Goal: Task Accomplishment & Management: Manage account settings

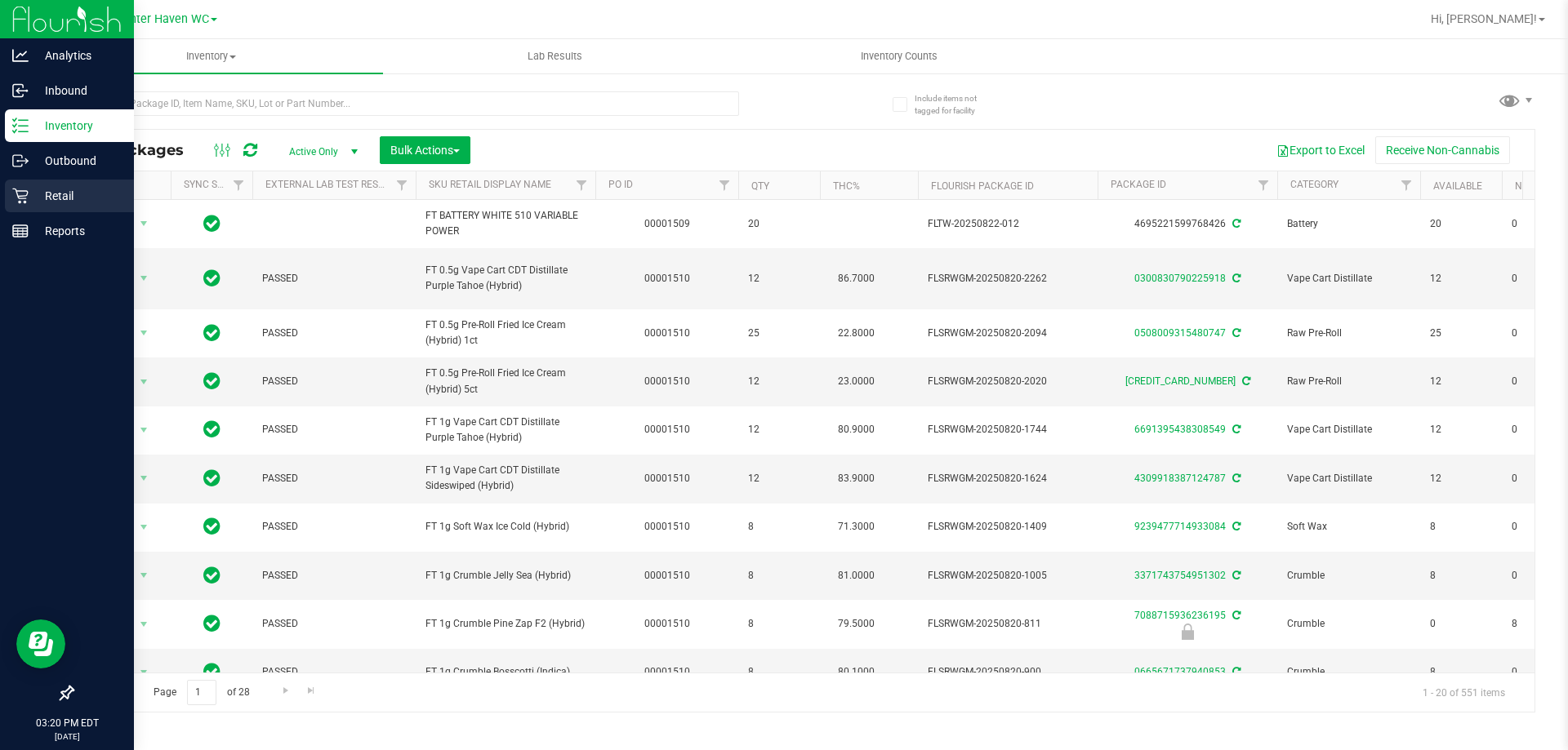
click at [21, 194] on icon at bounding box center [20, 196] width 16 height 16
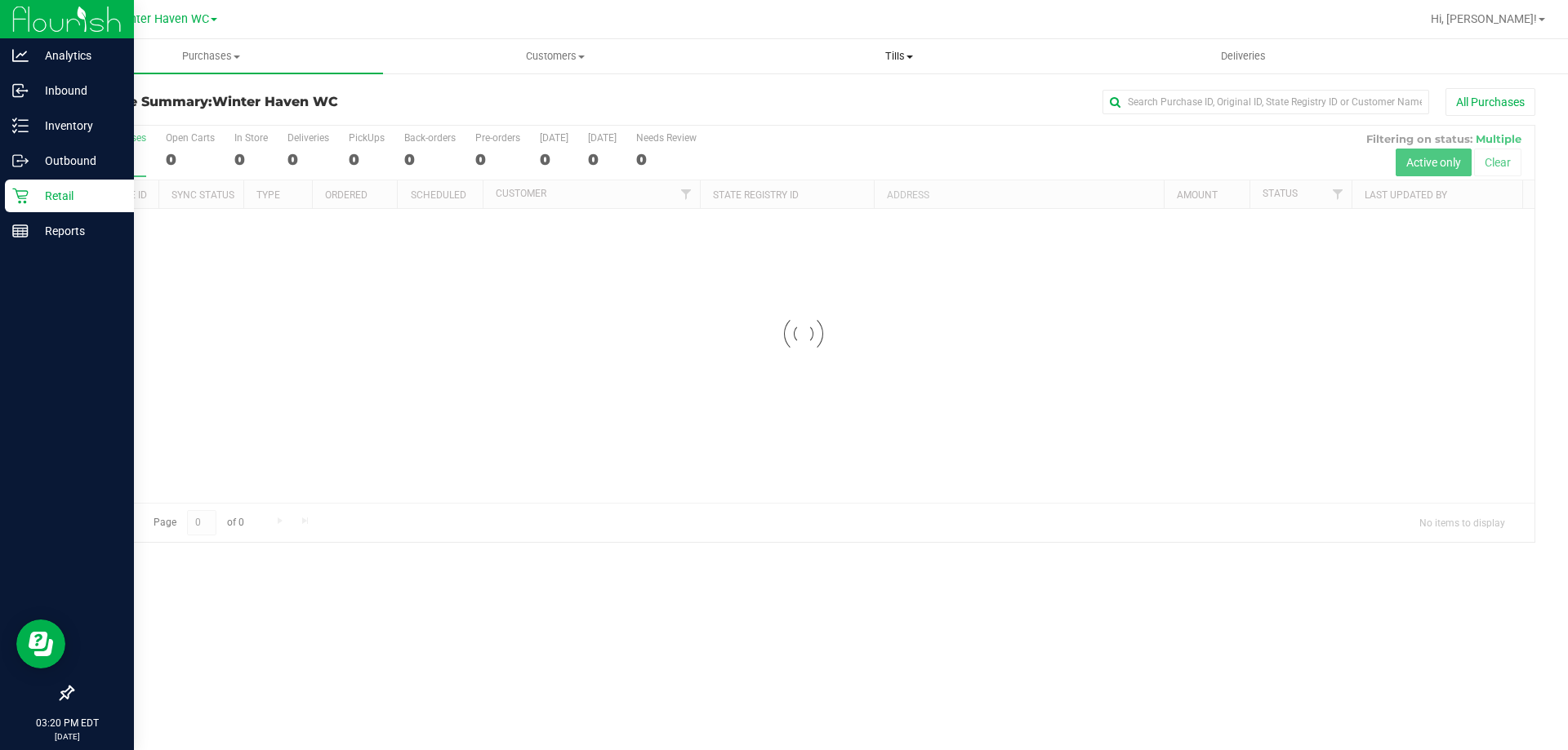
click at [922, 64] on uib-tab-heading "Tills Manage tills Reconcile e-payments" at bounding box center [898, 56] width 342 height 33
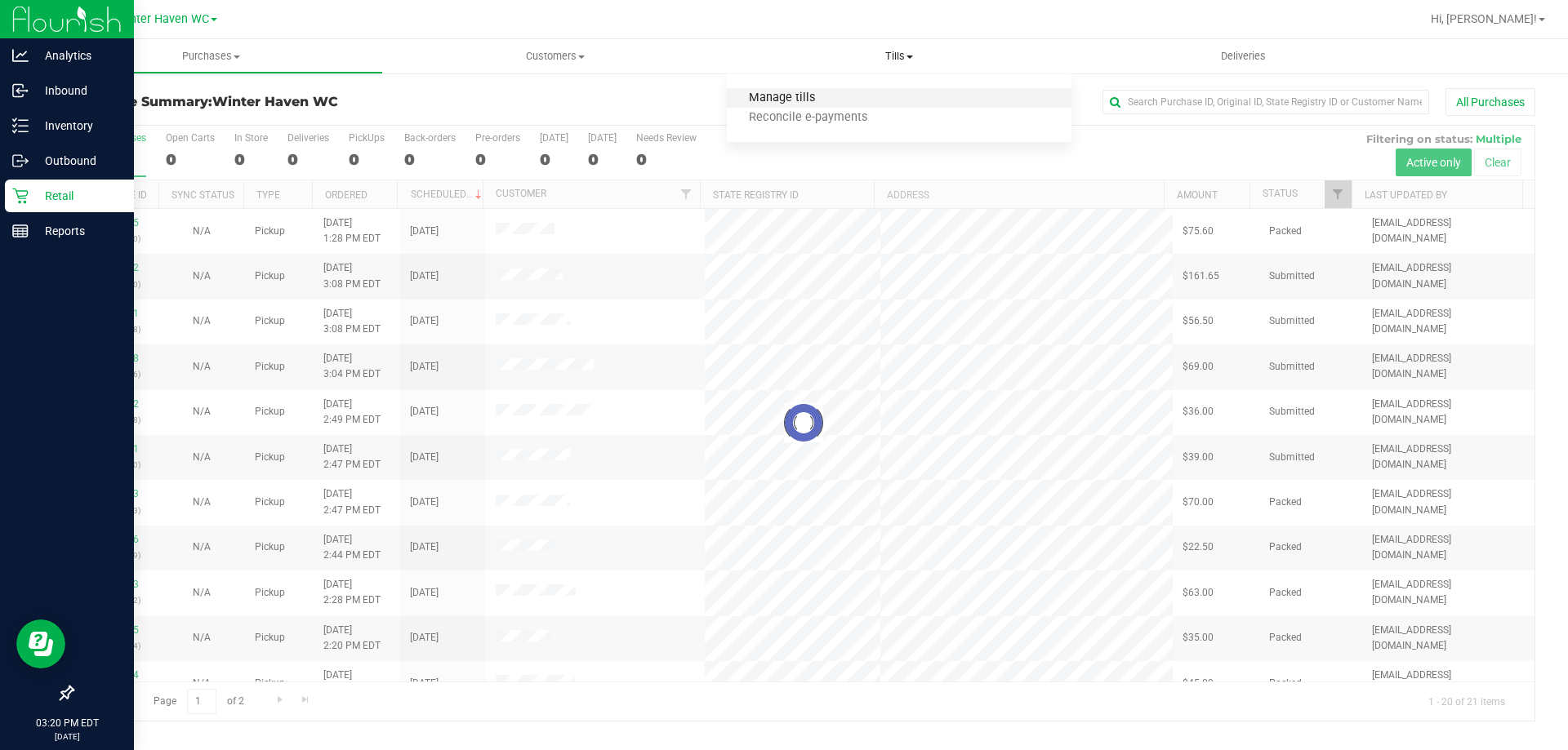
click at [809, 95] on span "Manage tills" at bounding box center [781, 98] width 110 height 14
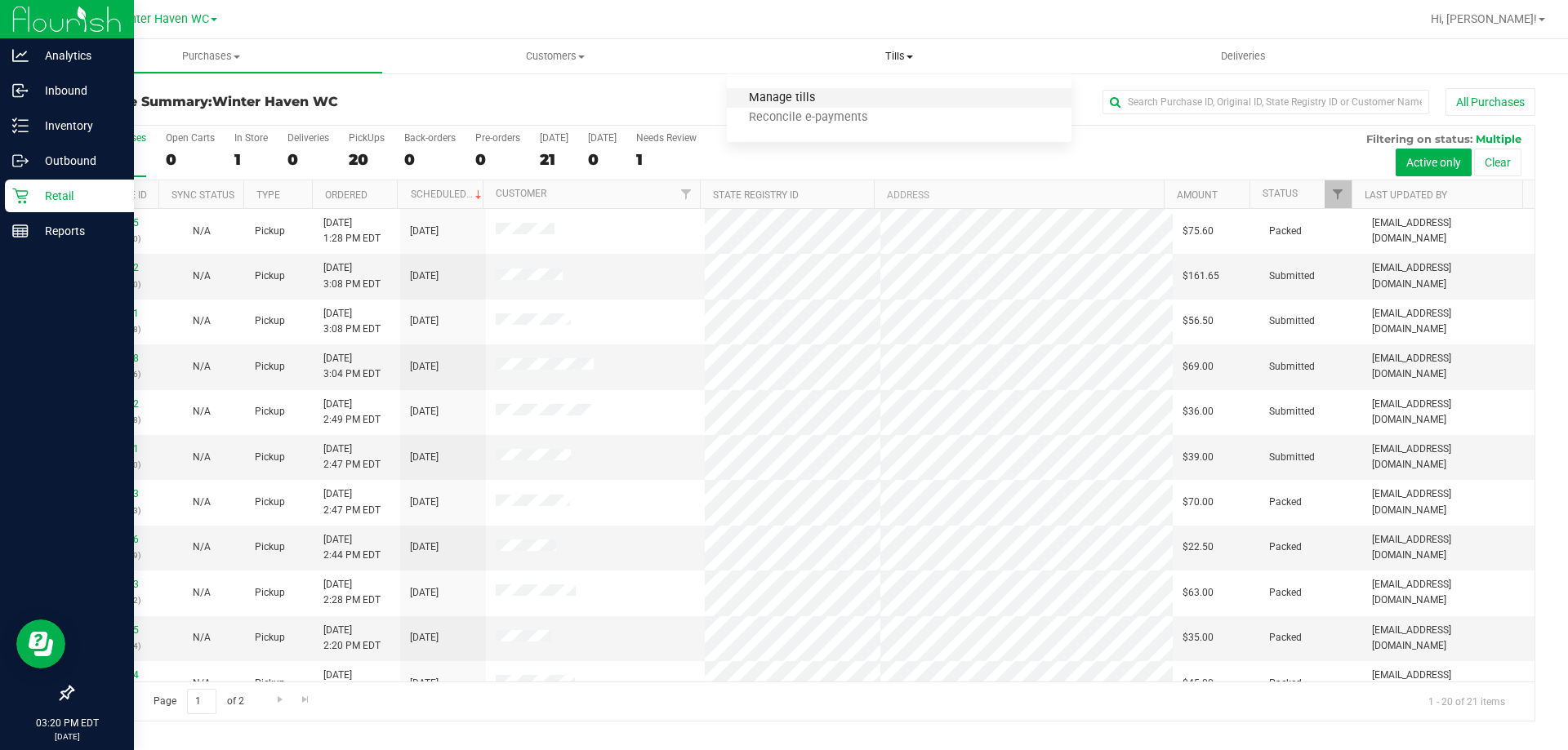
click at [809, 95] on span "Manage tills" at bounding box center [781, 98] width 110 height 14
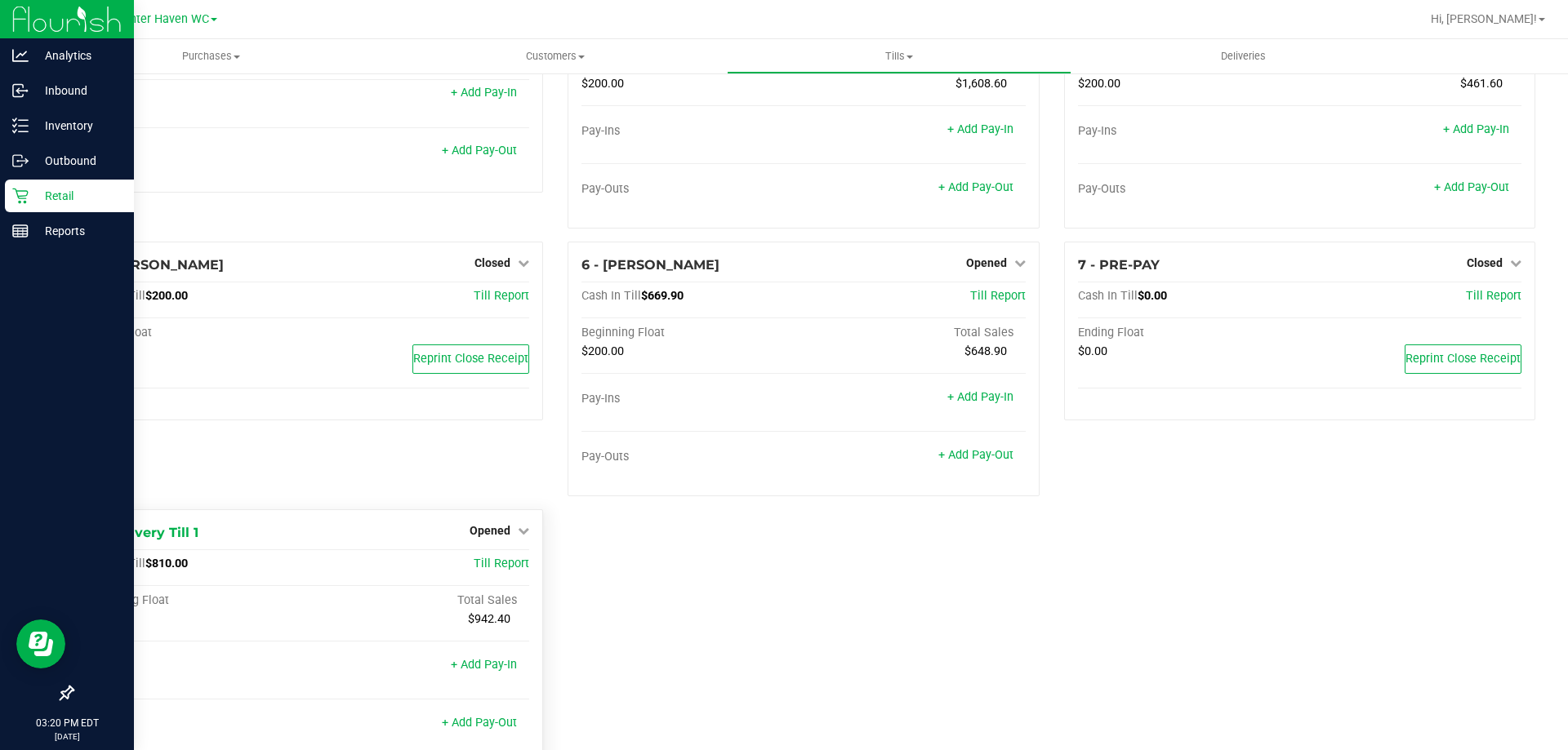
scroll to position [158, 0]
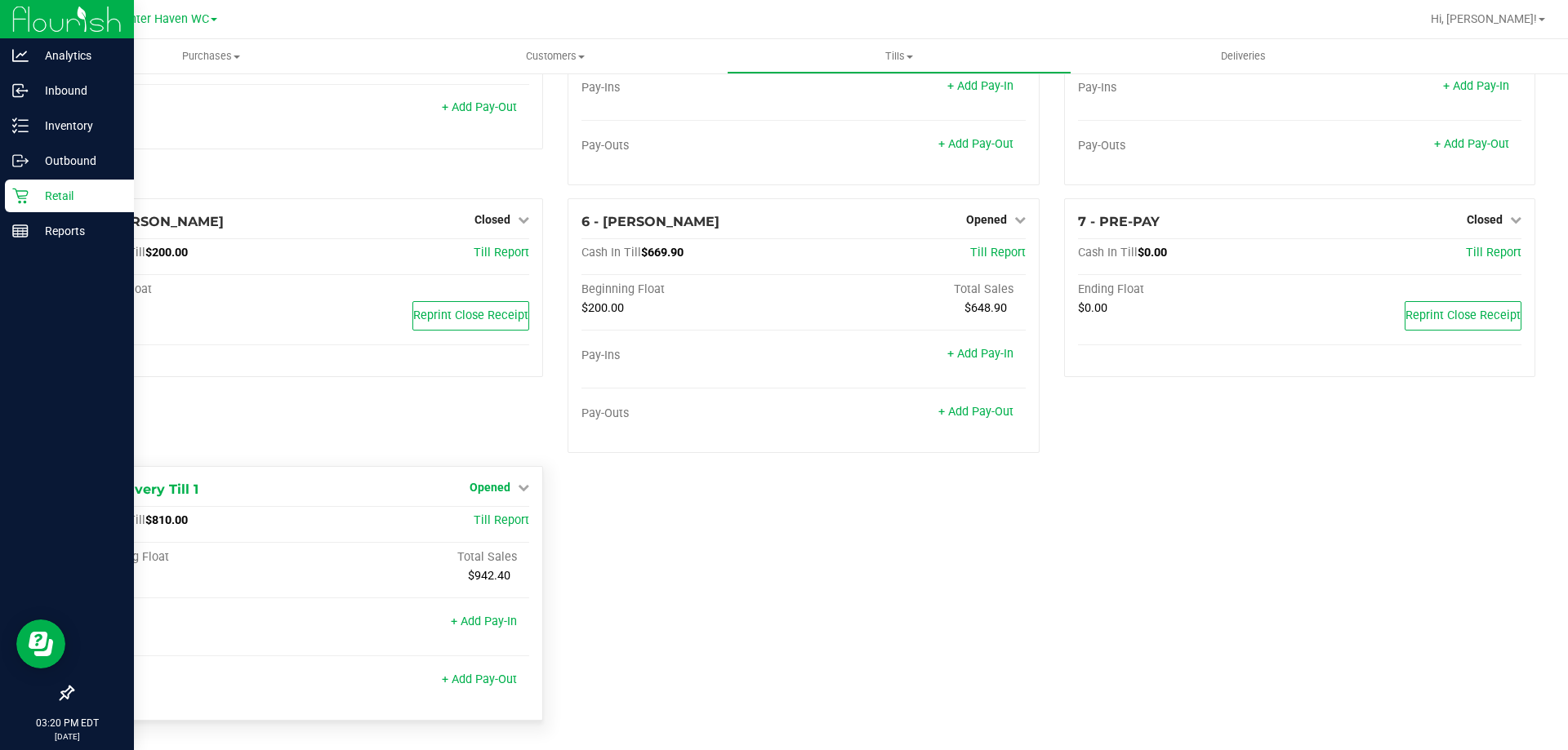
click at [506, 491] on span "Opened" at bounding box center [490, 488] width 41 height 13
click at [497, 517] on link "Close Till" at bounding box center [493, 522] width 44 height 13
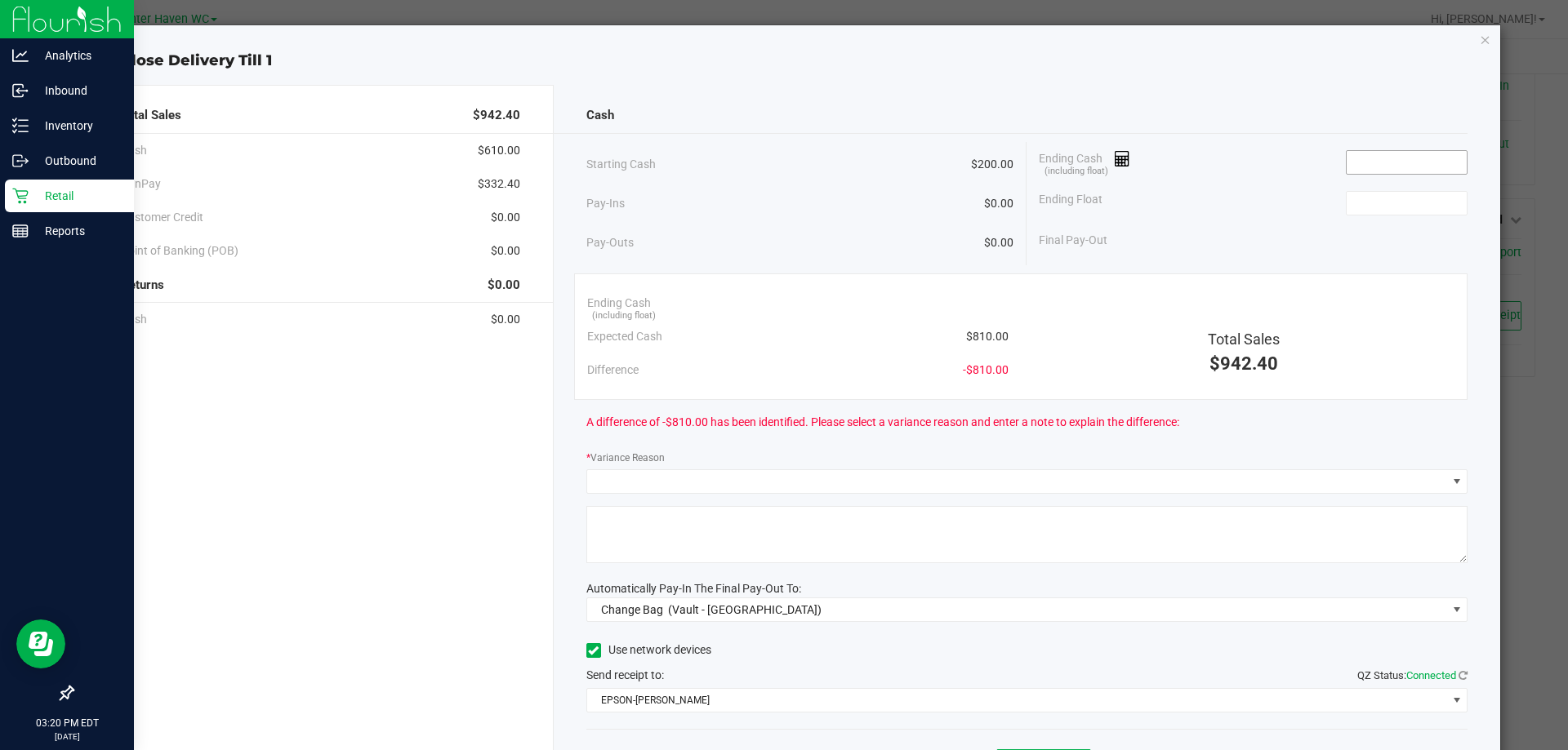
click at [1374, 172] on input at bounding box center [1406, 163] width 120 height 23
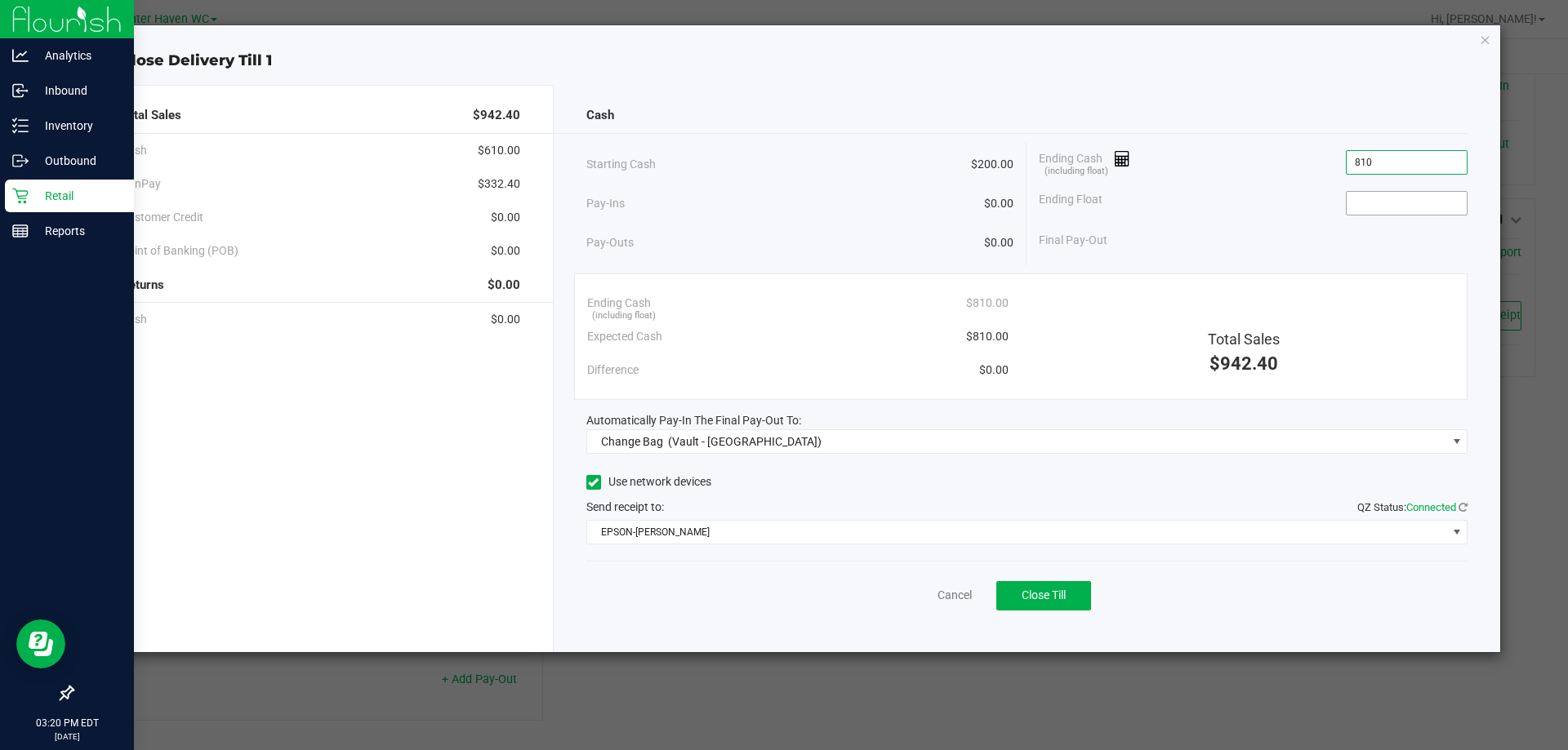
type input "$810.00"
click at [1423, 191] on span at bounding box center [1406, 203] width 122 height 25
click at [1405, 212] on input at bounding box center [1406, 203] width 120 height 23
type input "$200.00"
click at [1173, 261] on div "Starting Cash $200.00 Pay-Ins $0.00 Pay-Outs $0.00 Ending Cash (including float…" at bounding box center [1026, 203] width 882 height 123
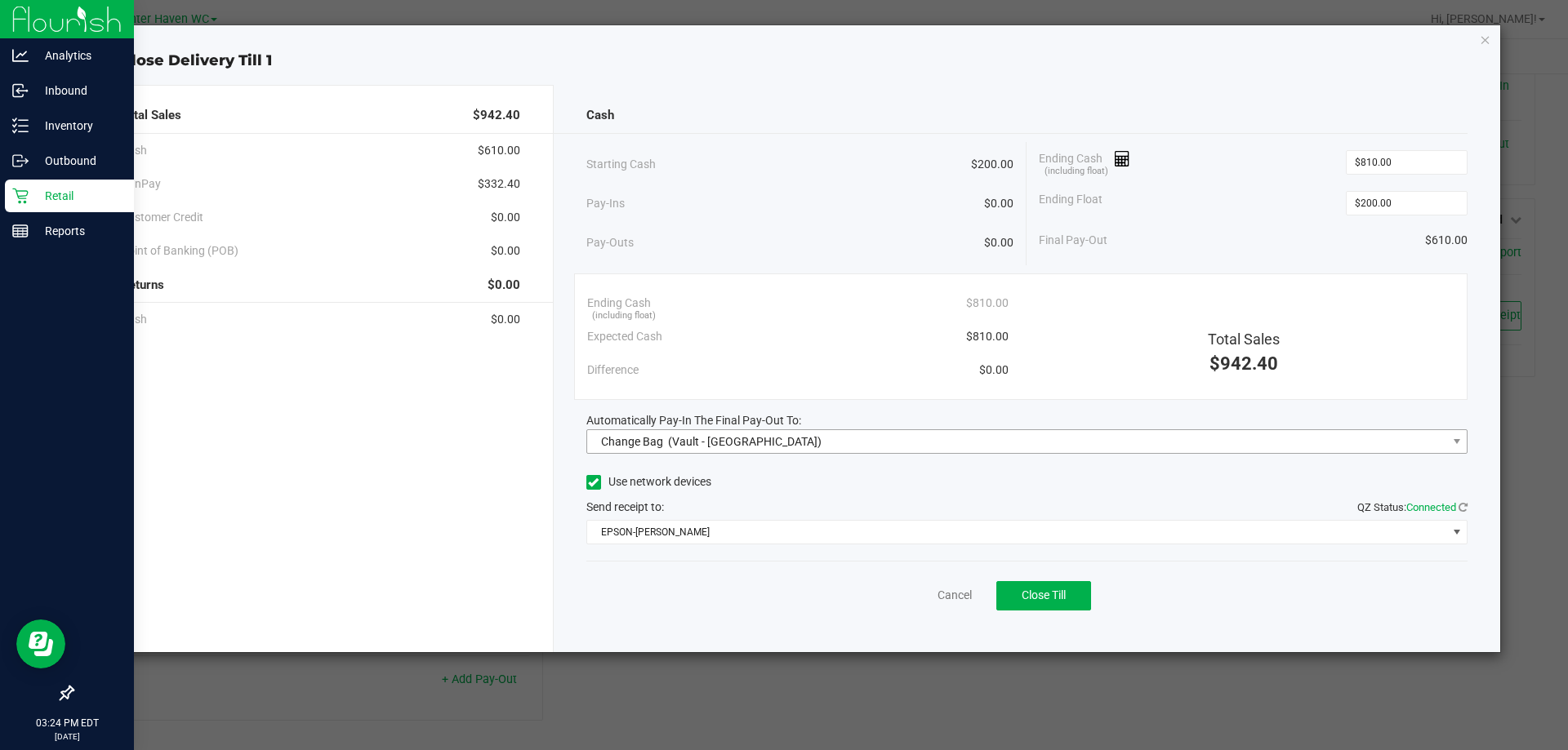
drag, startPoint x: 881, startPoint y: 423, endPoint x: 878, endPoint y: 437, distance: 14.3
click at [878, 432] on div "Automatically Pay-In The Final Pay-Out To: Change Bag (Vault - Winter Haven)" at bounding box center [1026, 433] width 882 height 42
click at [878, 437] on span "Change Bag (Vault - Winter Haven)" at bounding box center [1016, 442] width 860 height 23
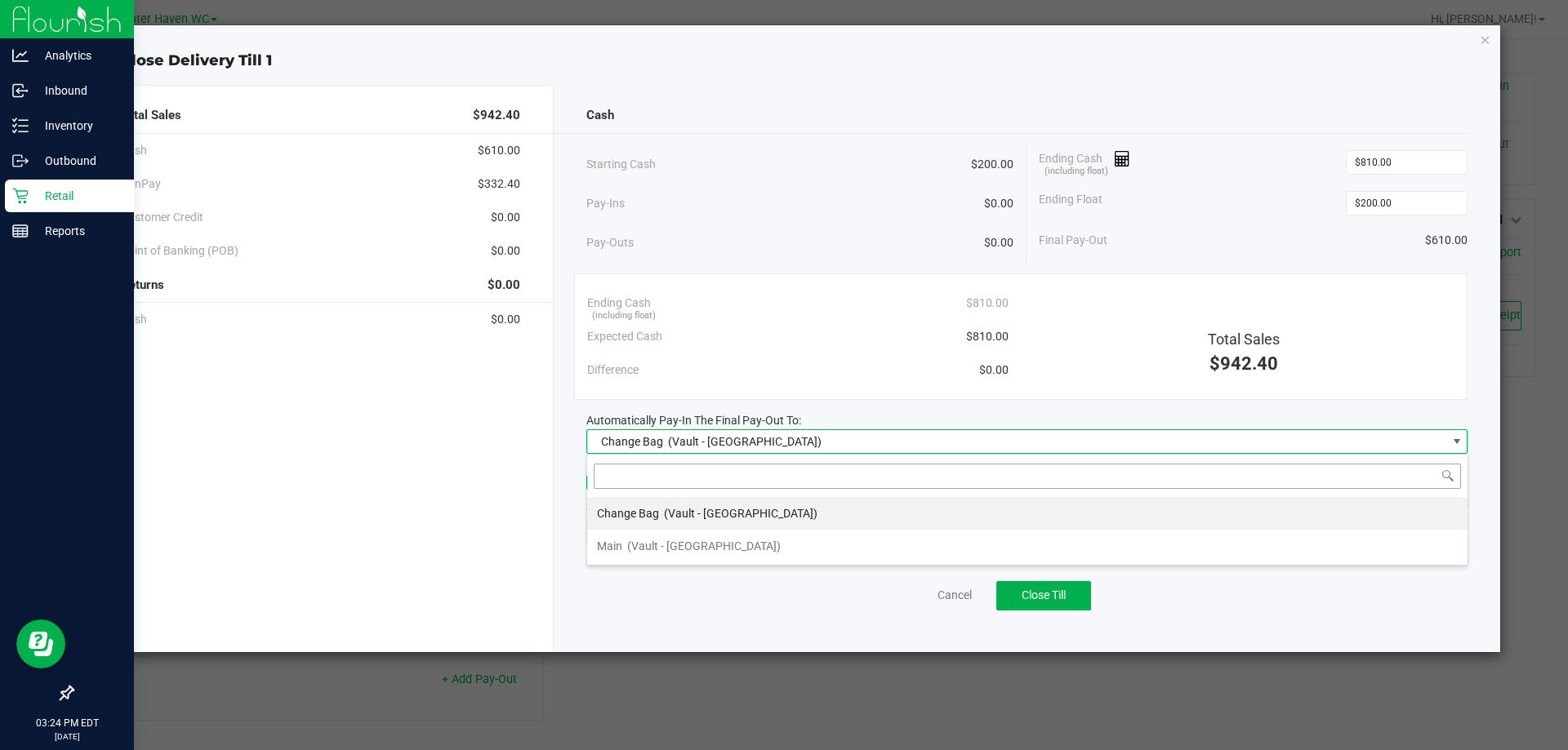
scroll to position [25, 881]
click at [784, 551] on li "Main (Vault - Winter Haven)" at bounding box center [1026, 547] width 880 height 33
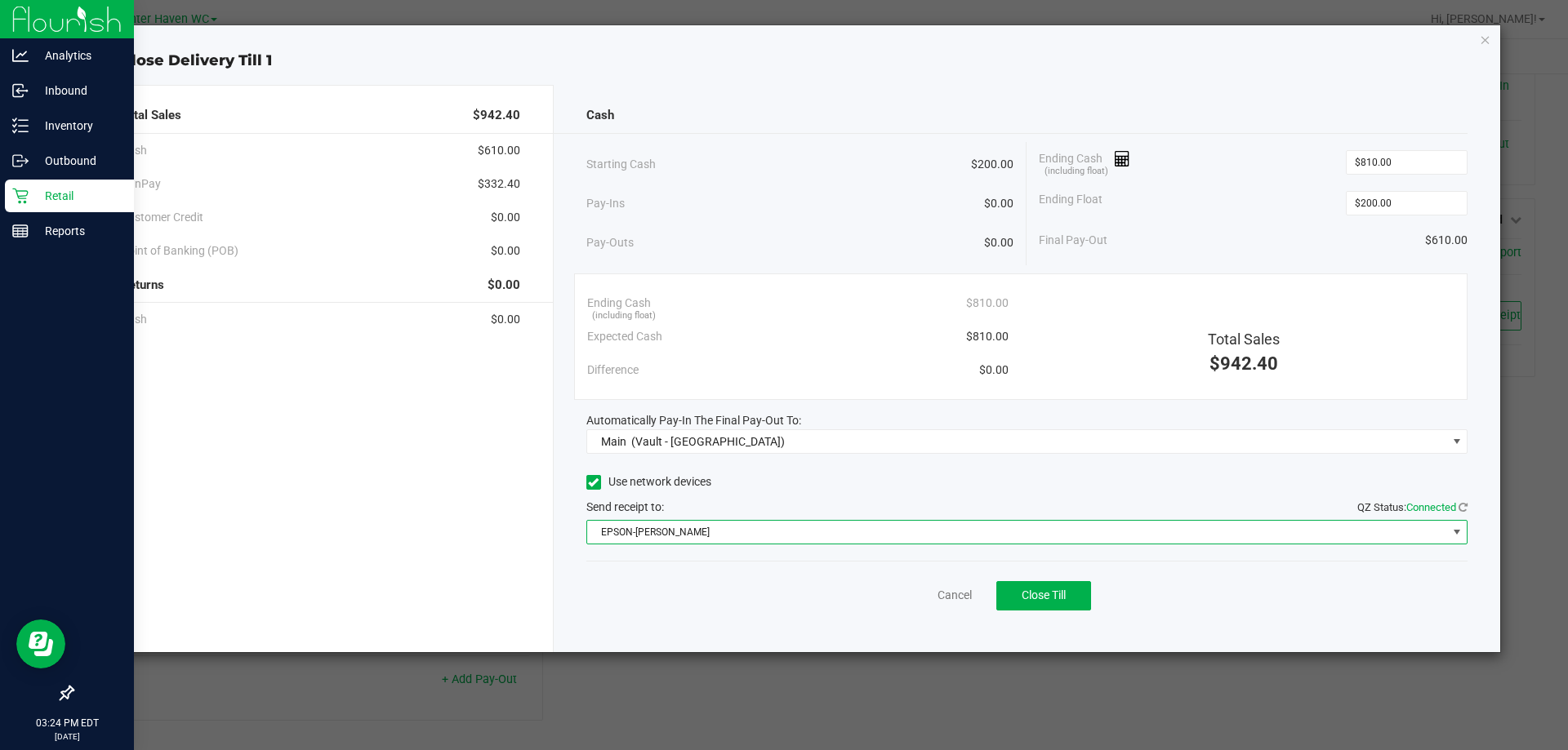
click at [807, 533] on span "EPSON-JAMES BUCHANAN" at bounding box center [1016, 533] width 860 height 23
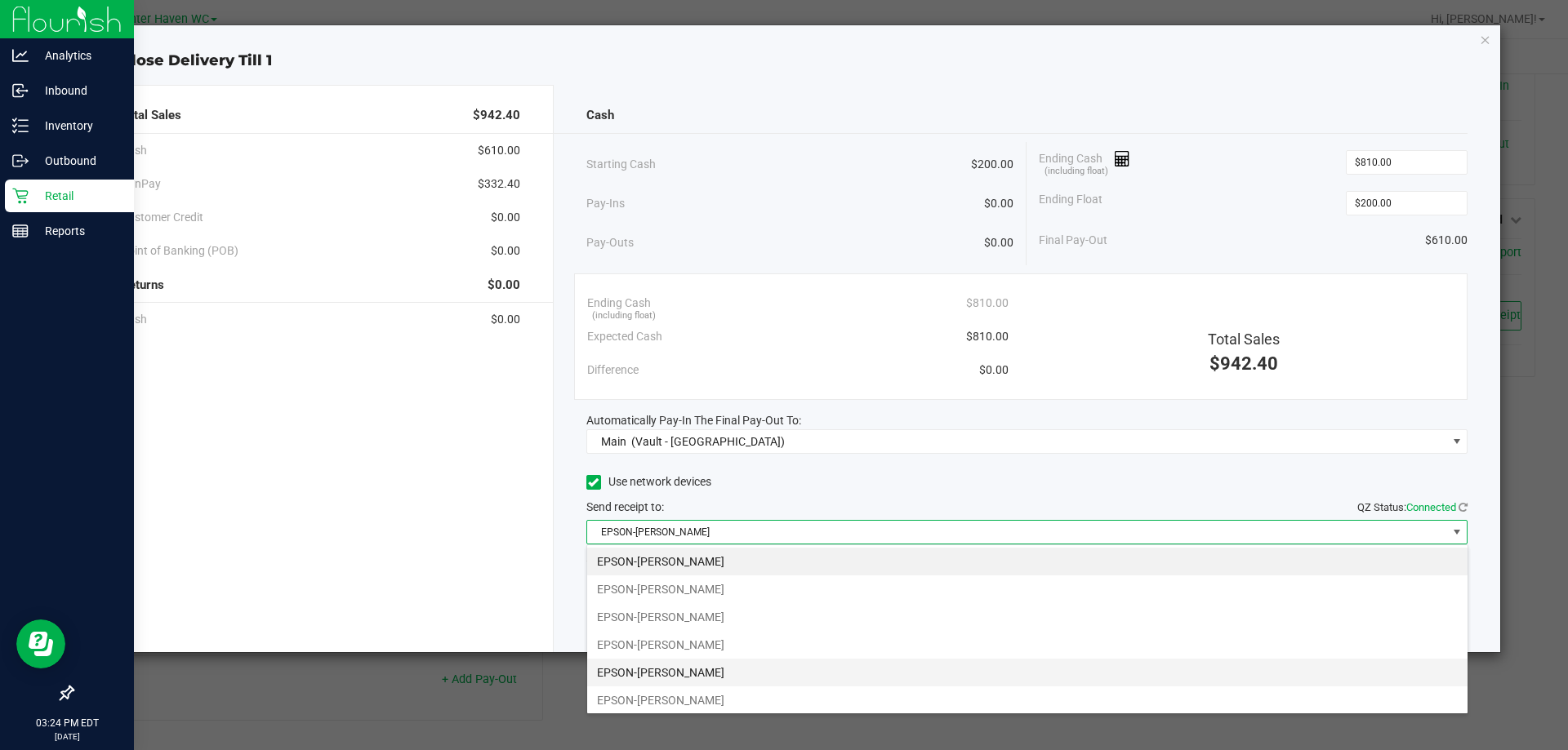
click at [743, 672] on li "EPSON-JAMES-MADISON" at bounding box center [1026, 672] width 880 height 28
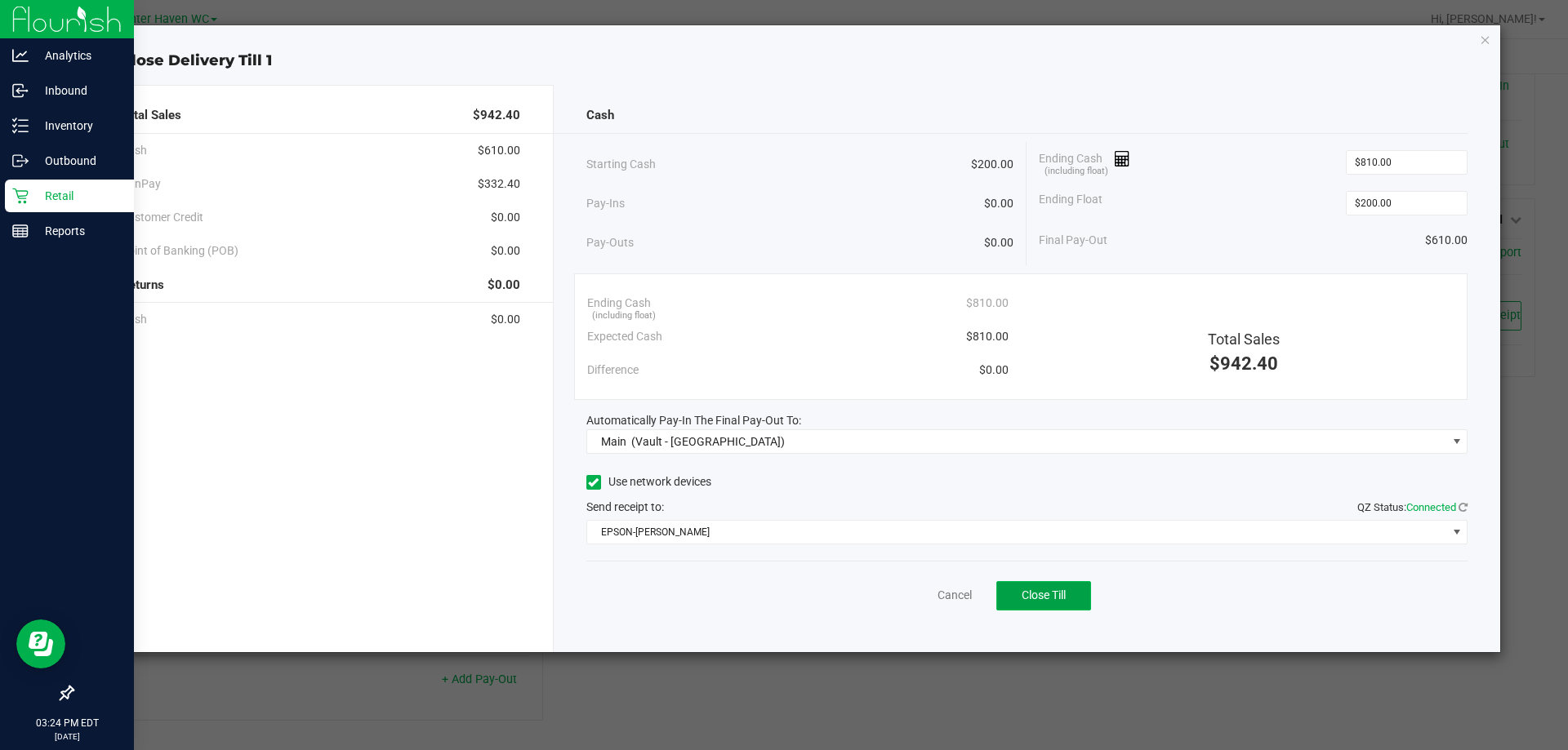
click at [1070, 604] on button "Close Till" at bounding box center [1043, 596] width 95 height 29
